Goal: Information Seeking & Learning: Learn about a topic

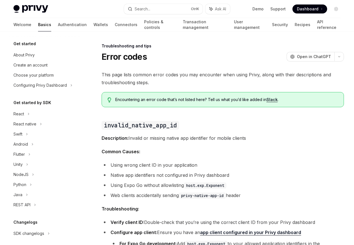
scroll to position [53, 0]
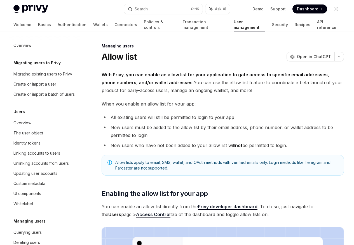
scroll to position [79, 0]
